Goal: Task Accomplishment & Management: Manage account settings

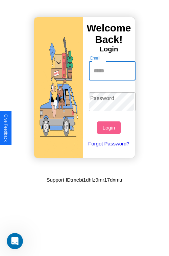
click at [113, 71] on input "Email" at bounding box center [112, 70] width 47 height 19
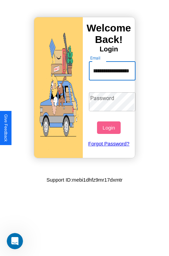
scroll to position [0, 16]
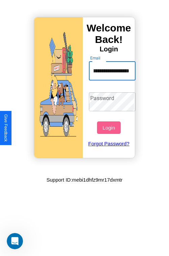
type input "**********"
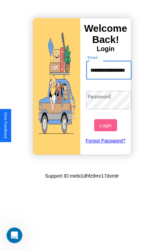
scroll to position [0, 0]
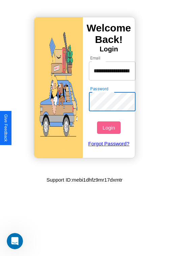
click at [109, 127] on button "Login" at bounding box center [108, 127] width 23 height 12
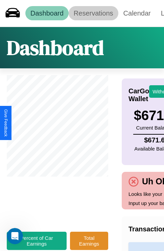
click at [93, 13] on link "Reservations" at bounding box center [94, 13] width 50 height 14
